Goal: Find specific page/section: Find specific page/section

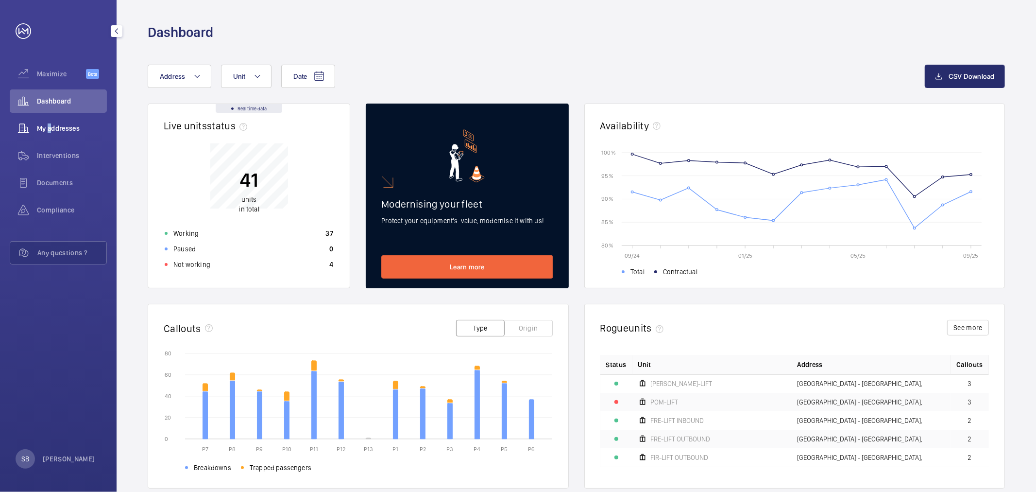
click at [46, 128] on span "My addresses" at bounding box center [72, 128] width 70 height 10
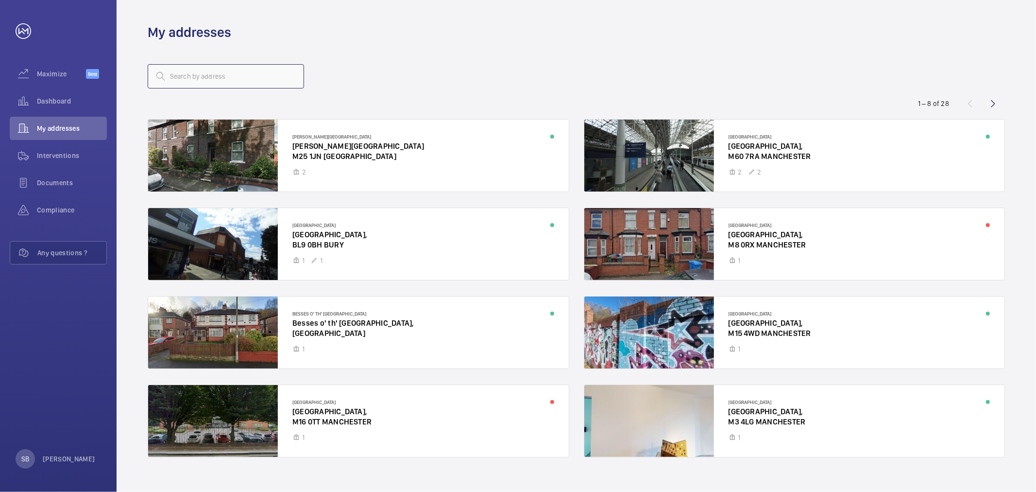
click at [266, 83] on input "text" at bounding box center [226, 76] width 156 height 24
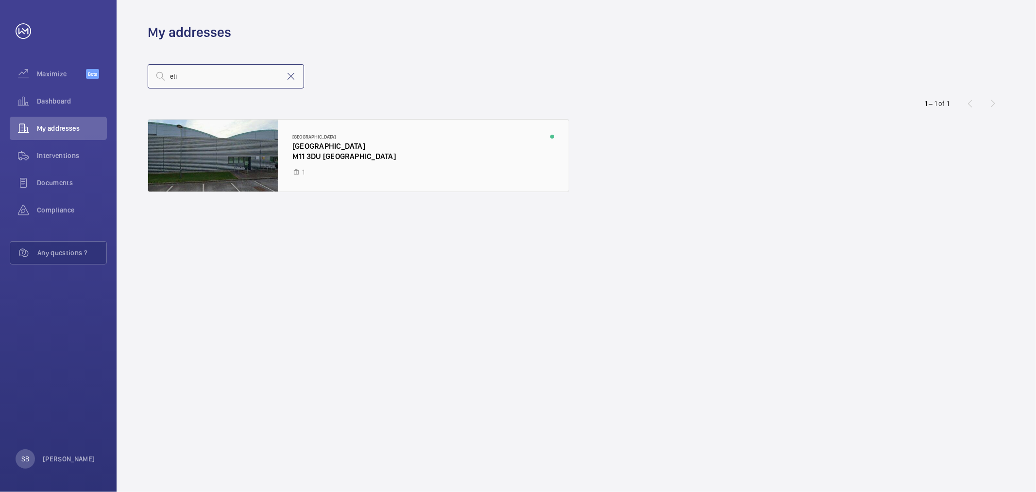
type input "eti"
click at [284, 154] on div at bounding box center [358, 155] width 421 height 72
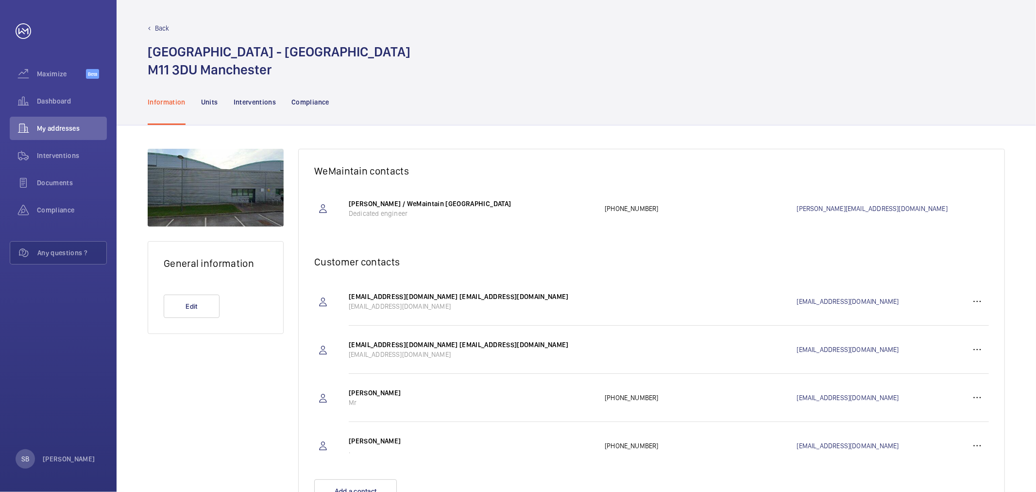
click at [220, 102] on nav "Information Units Interventions Compliance" at bounding box center [239, 102] width 182 height 46
click at [215, 104] on p "Units" at bounding box center [209, 102] width 17 height 10
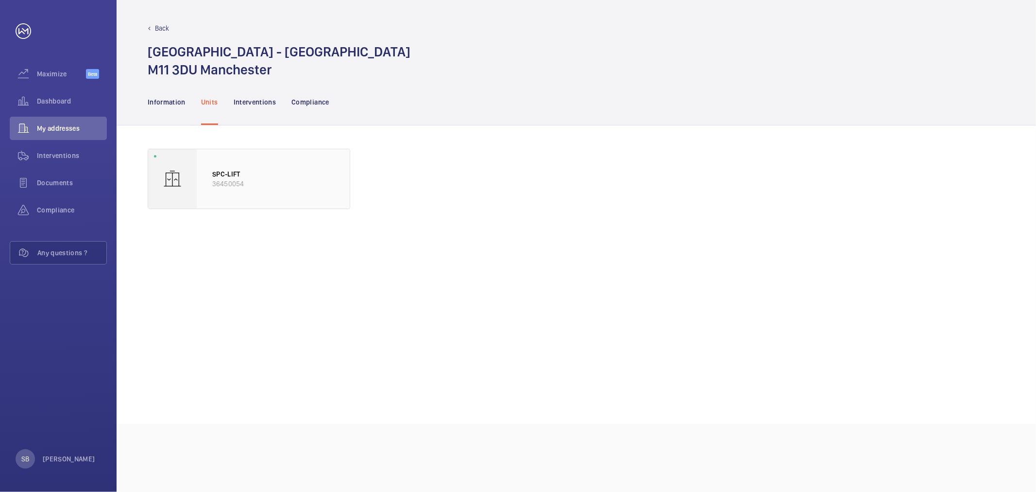
click at [216, 178] on p "SPC-LIFT" at bounding box center [273, 174] width 122 height 10
